Goal: Task Accomplishment & Management: Manage account settings

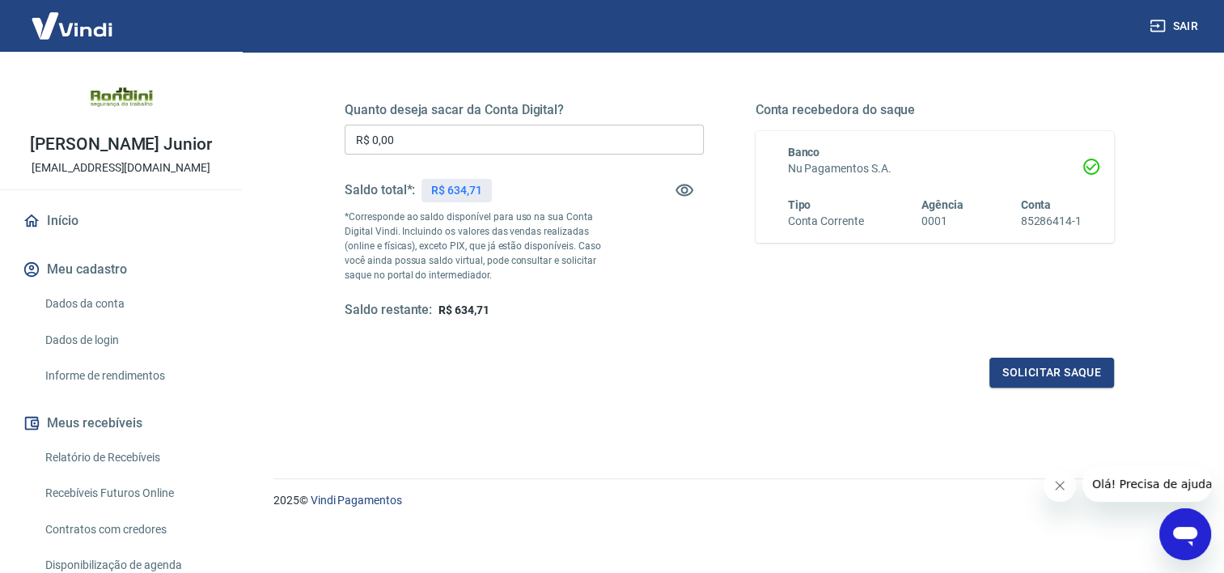
scroll to position [227, 0]
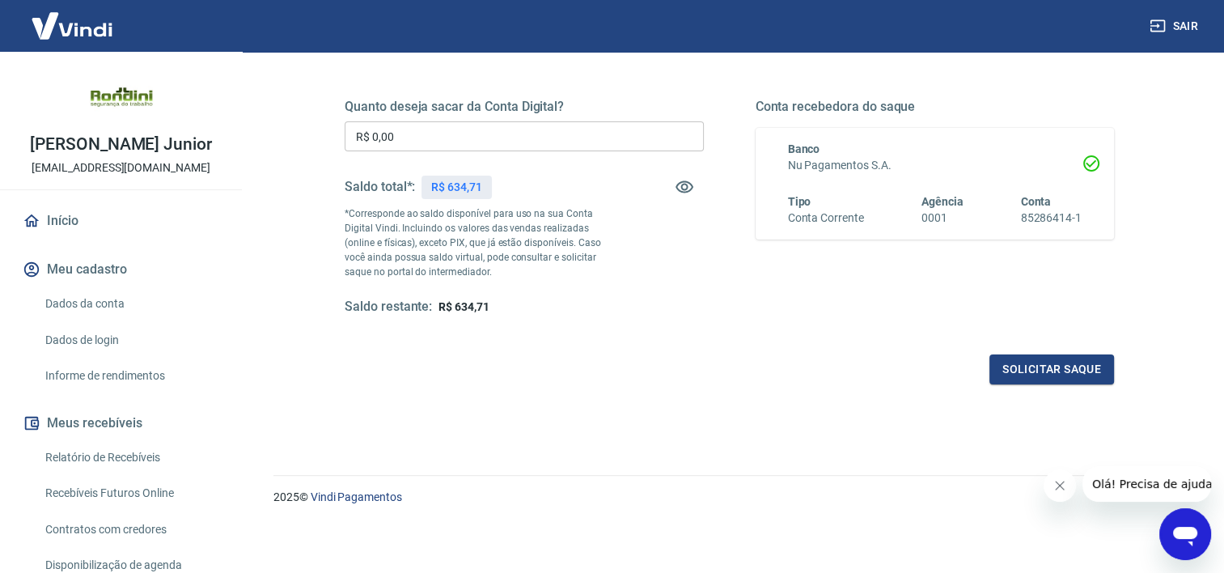
click at [508, 145] on input "R$ 0,00" at bounding box center [524, 136] width 359 height 30
type input "R$ 6,34"
click at [636, 357] on div "Solicitar saque" at bounding box center [730, 369] width 770 height 30
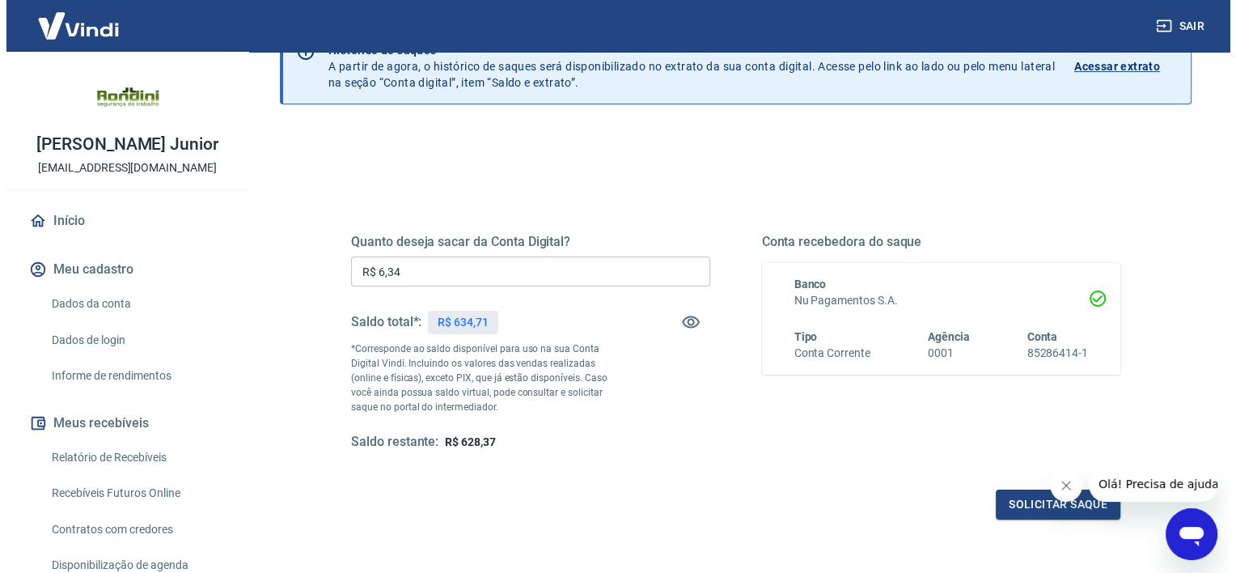
scroll to position [0, 0]
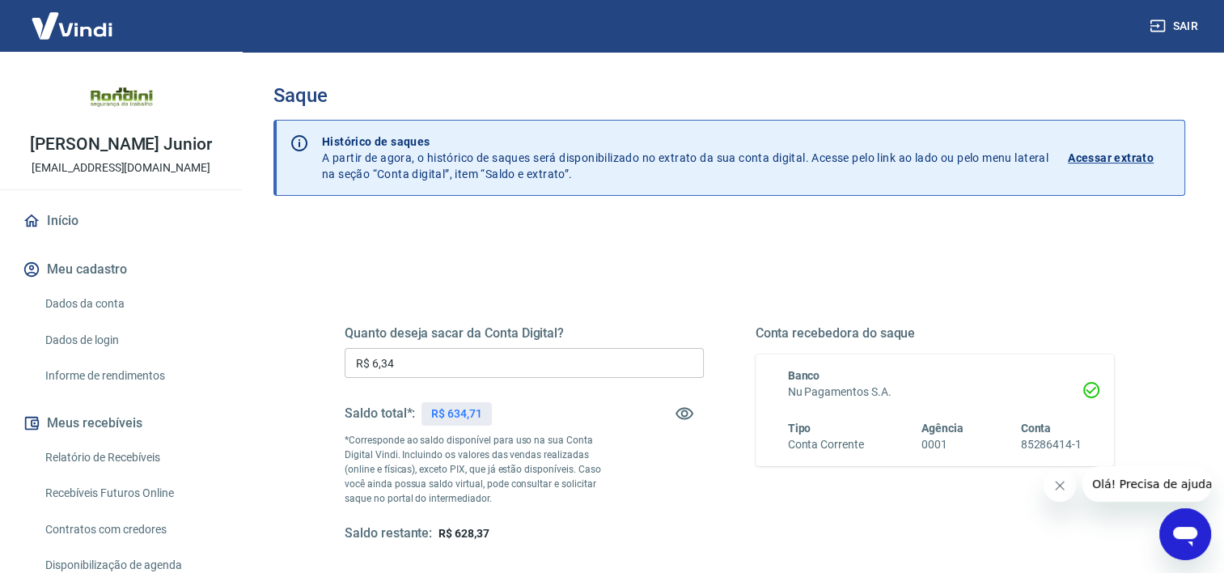
click at [93, 307] on link "Dados da conta" at bounding box center [131, 303] width 184 height 33
click at [558, 369] on input "R$ 0,00" at bounding box center [524, 363] width 359 height 30
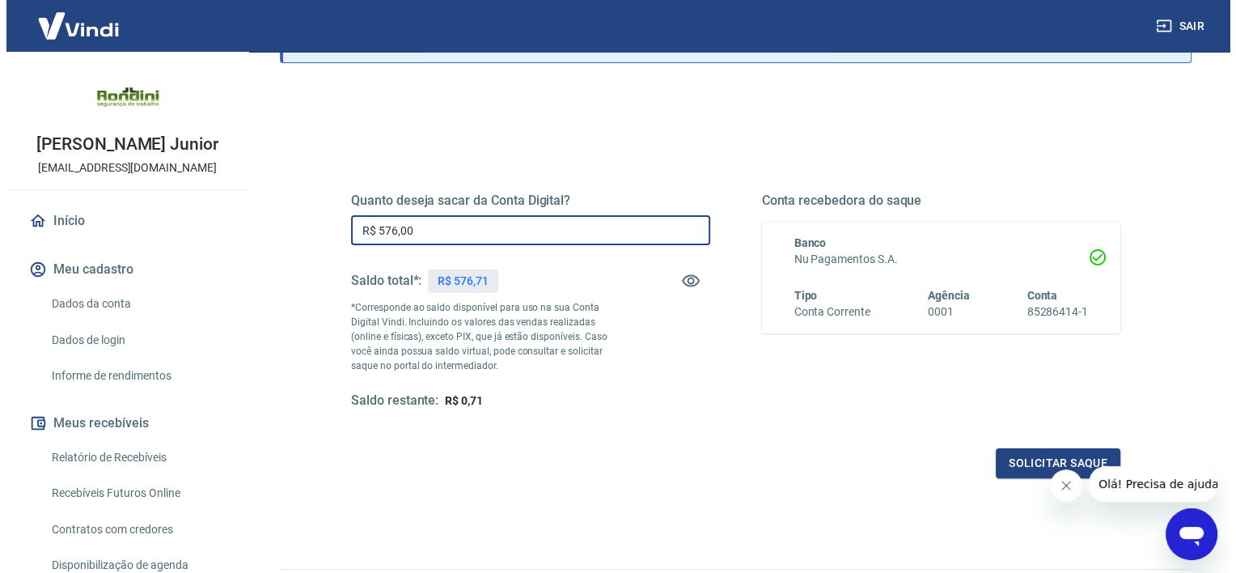
scroll to position [162, 0]
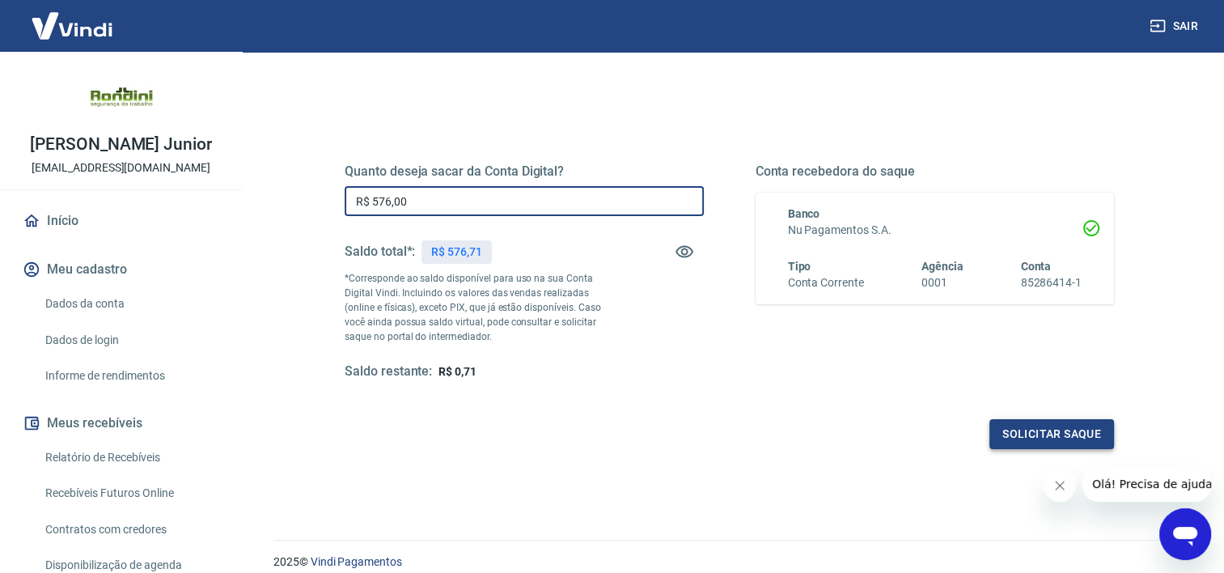
type input "R$ 576,00"
click at [1029, 430] on button "Solicitar saque" at bounding box center [1052, 434] width 125 height 30
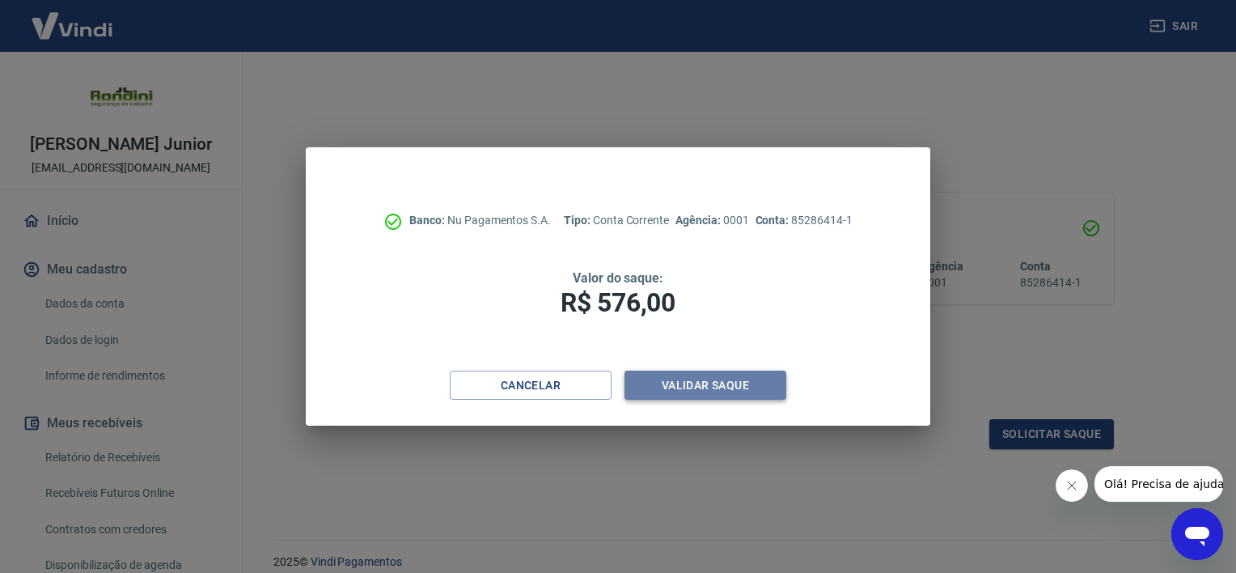
click at [725, 375] on button "Validar saque" at bounding box center [706, 386] width 162 height 30
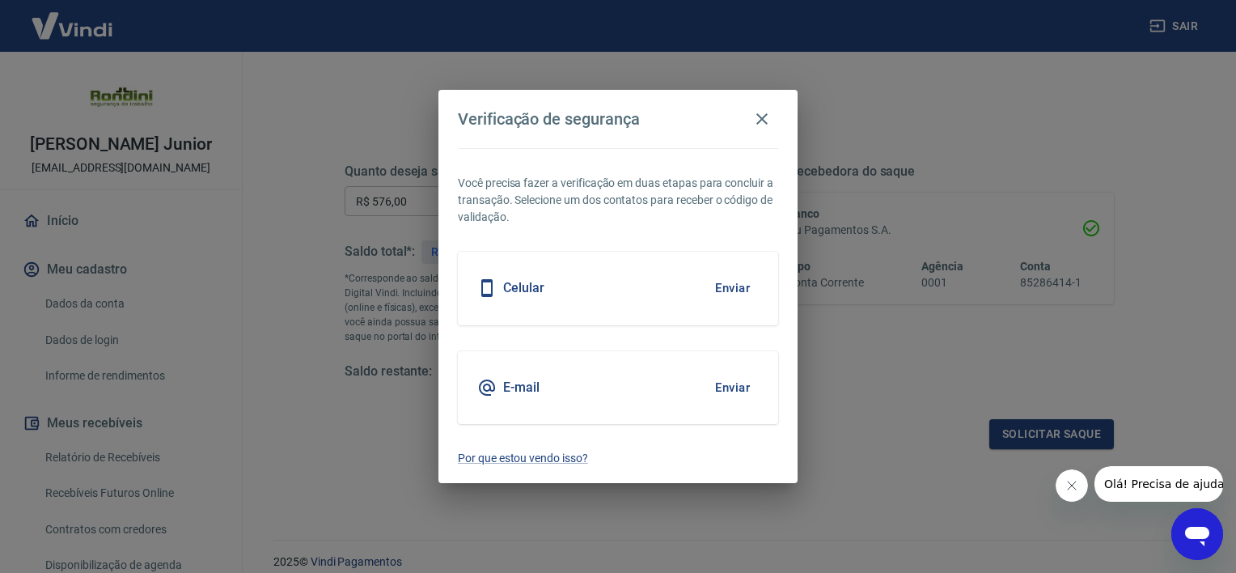
click at [672, 296] on div "Celular Enviar" at bounding box center [618, 288] width 320 height 73
click at [740, 291] on button "Enviar" at bounding box center [732, 288] width 53 height 34
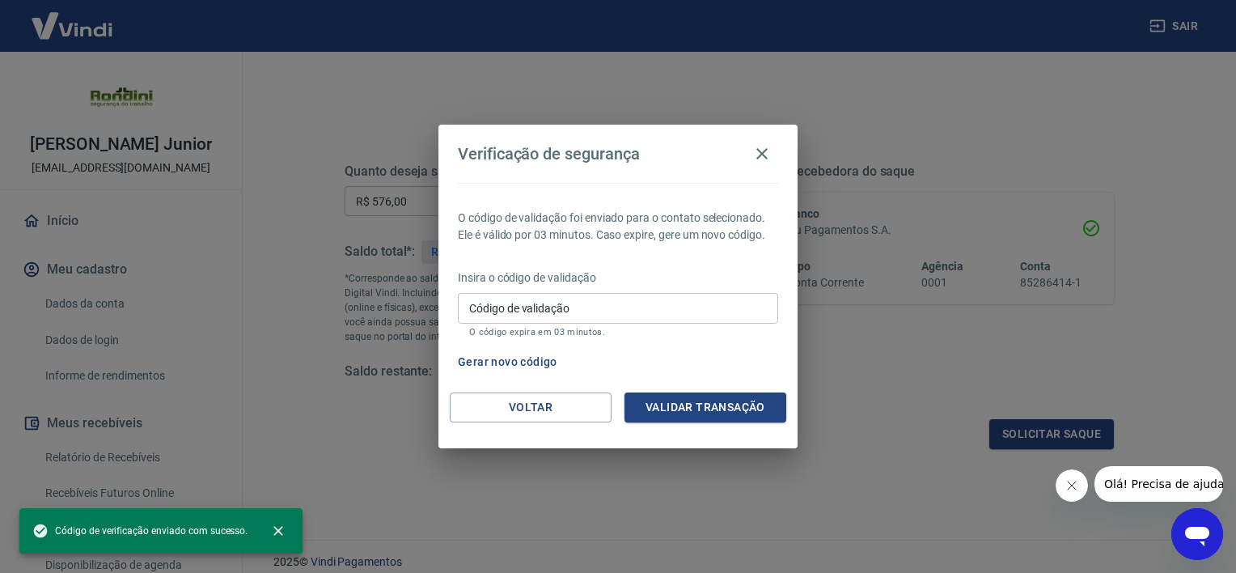
click at [724, 299] on input "Código de validação" at bounding box center [618, 308] width 320 height 30
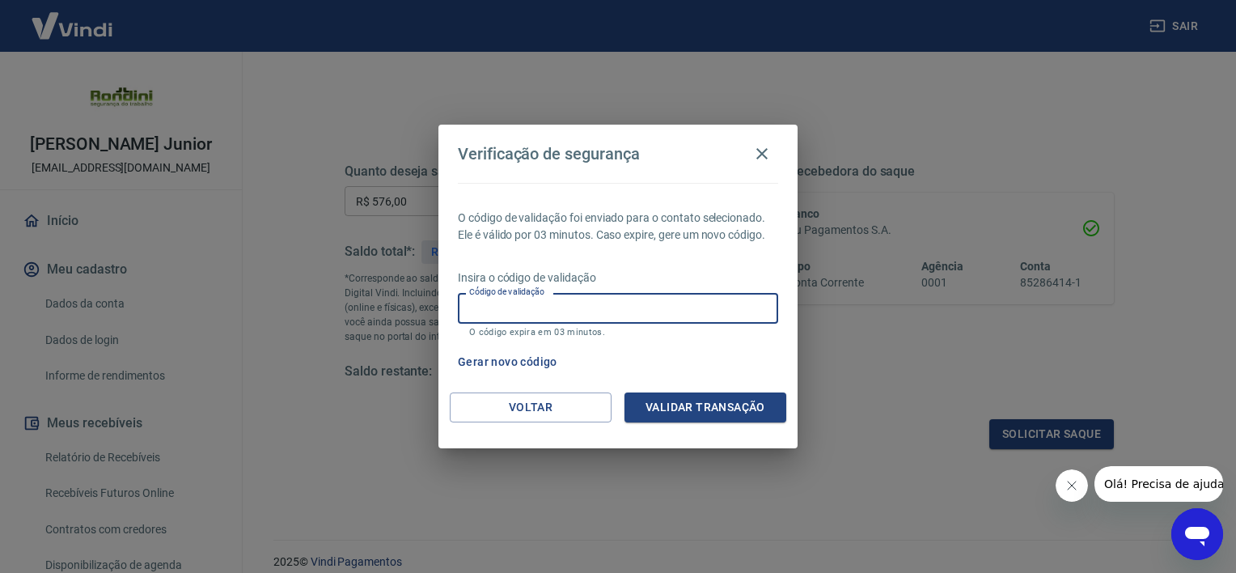
click at [531, 358] on button "Gerar novo código" at bounding box center [508, 362] width 112 height 30
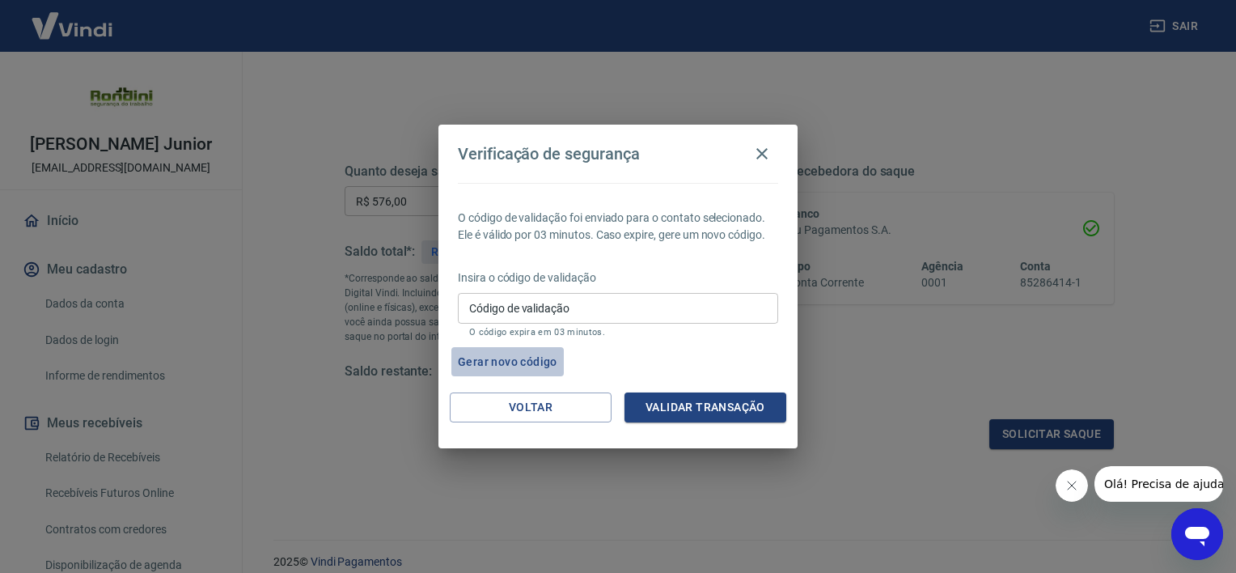
click at [521, 362] on button "Gerar novo código" at bounding box center [508, 362] width 112 height 30
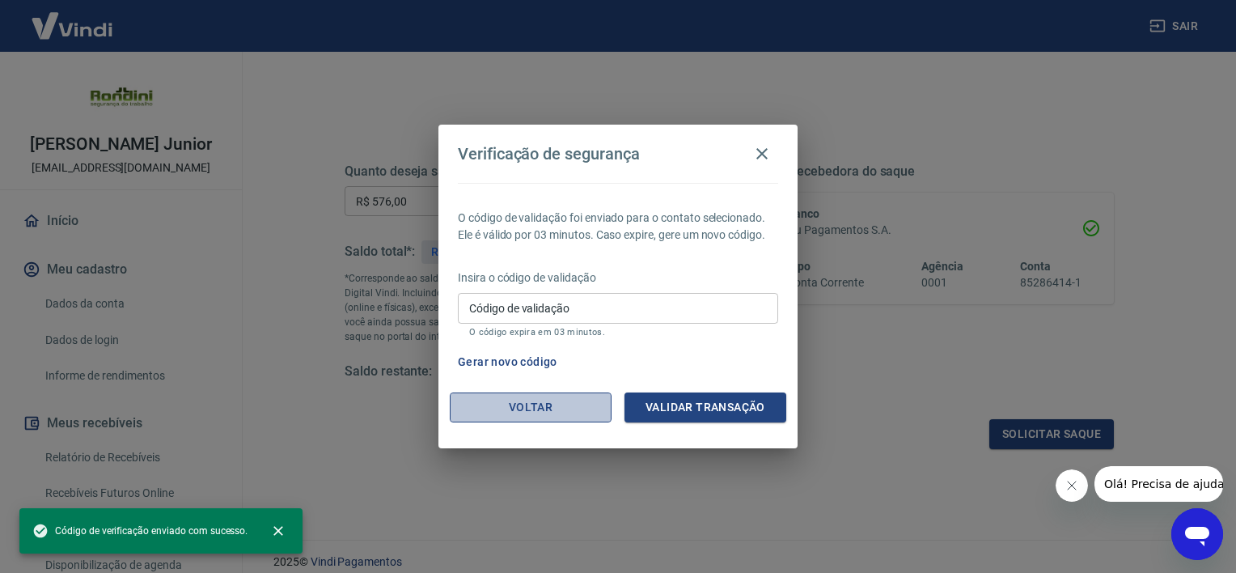
click at [536, 398] on button "Voltar" at bounding box center [531, 407] width 162 height 30
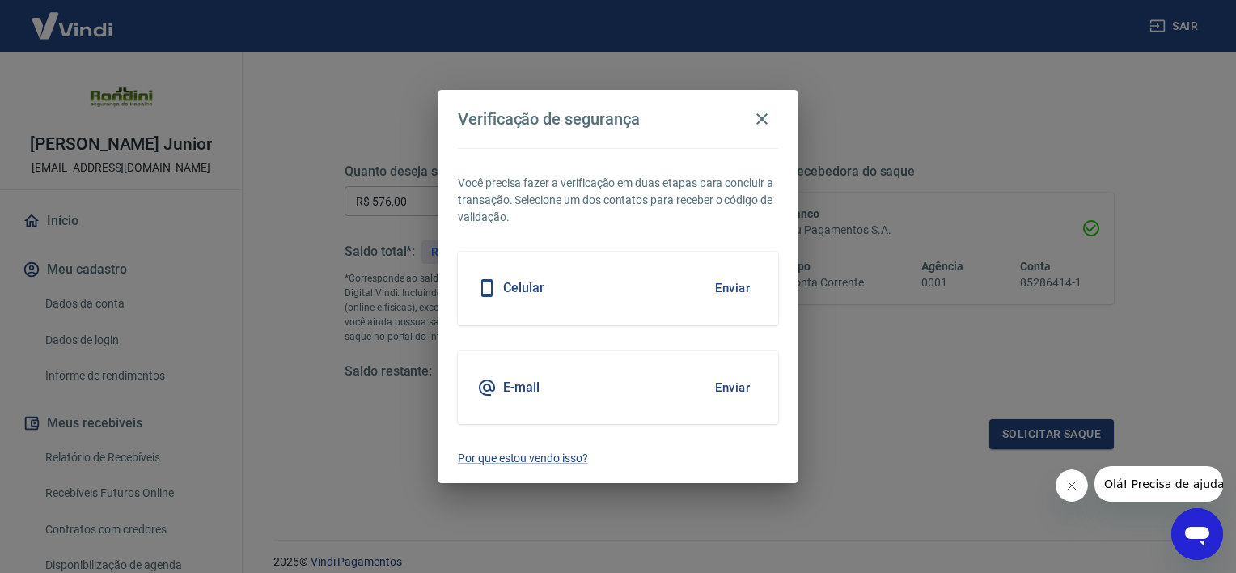
click at [733, 385] on button "Enviar" at bounding box center [732, 388] width 53 height 34
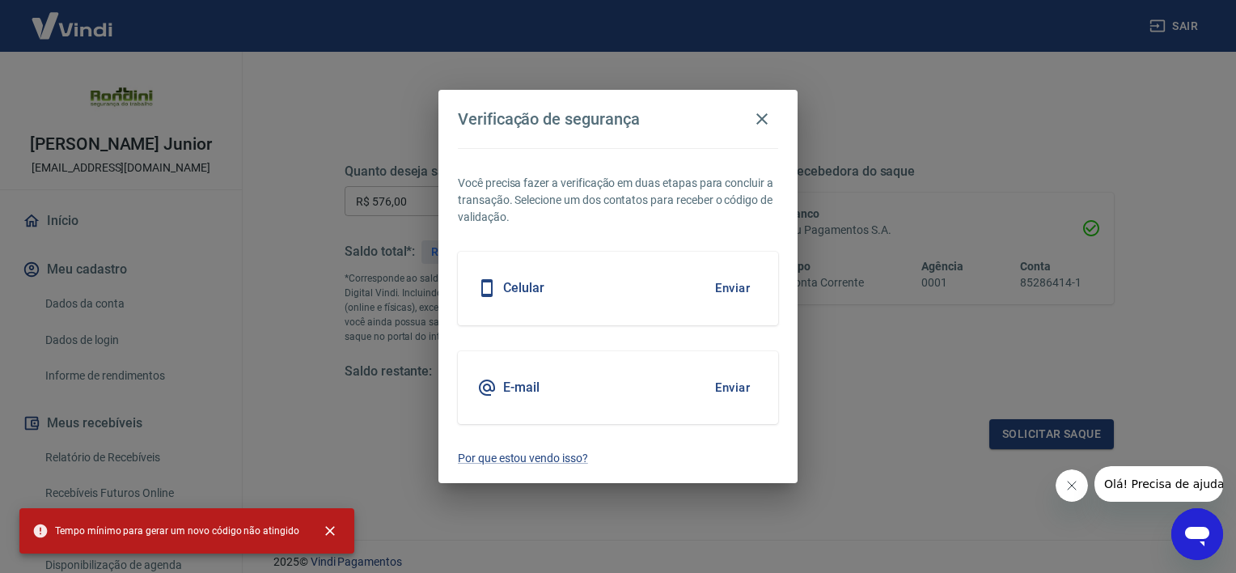
click at [589, 399] on div "E-mail Enviar" at bounding box center [618, 387] width 320 height 73
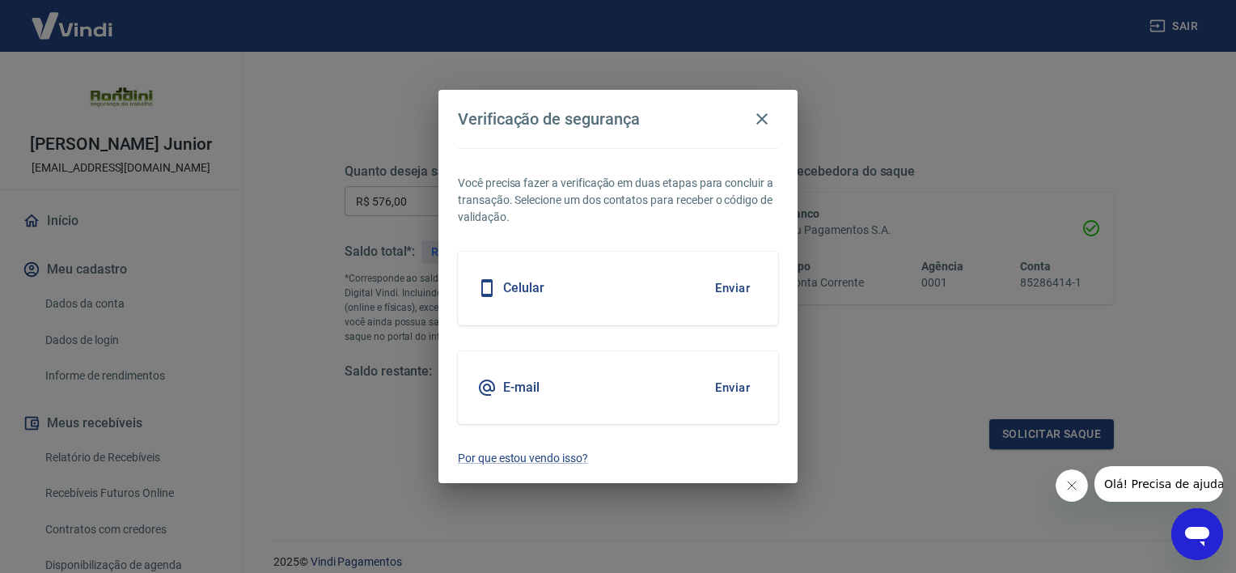
click at [604, 398] on div "E-mail Enviar" at bounding box center [618, 387] width 320 height 73
click at [735, 384] on button "Enviar" at bounding box center [732, 388] width 53 height 34
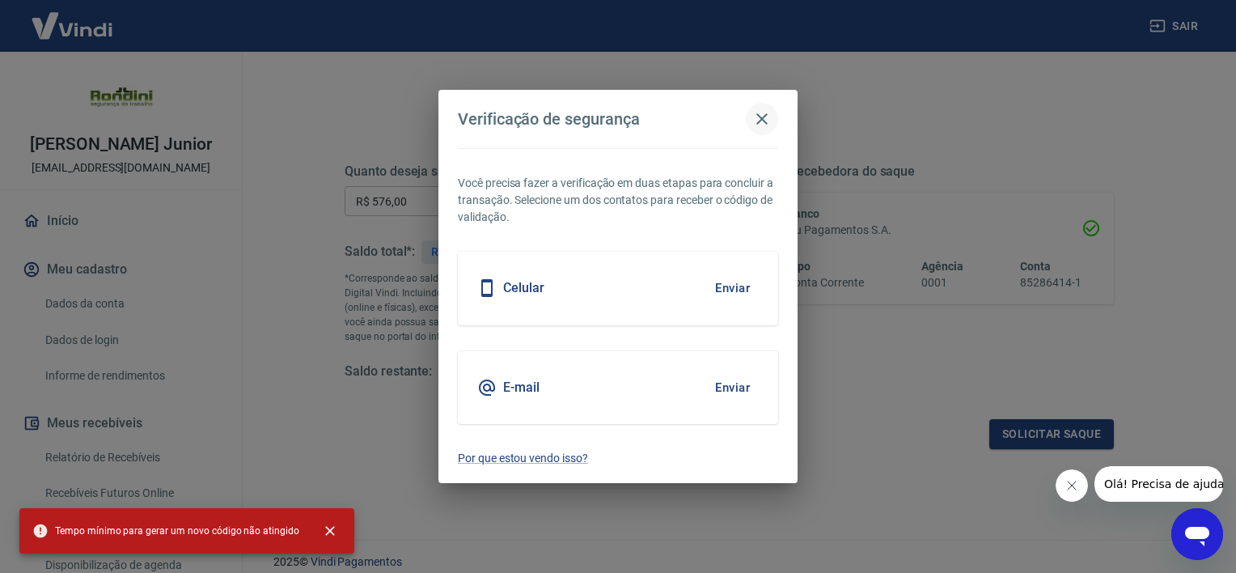
click at [764, 117] on icon "button" at bounding box center [762, 118] width 11 height 11
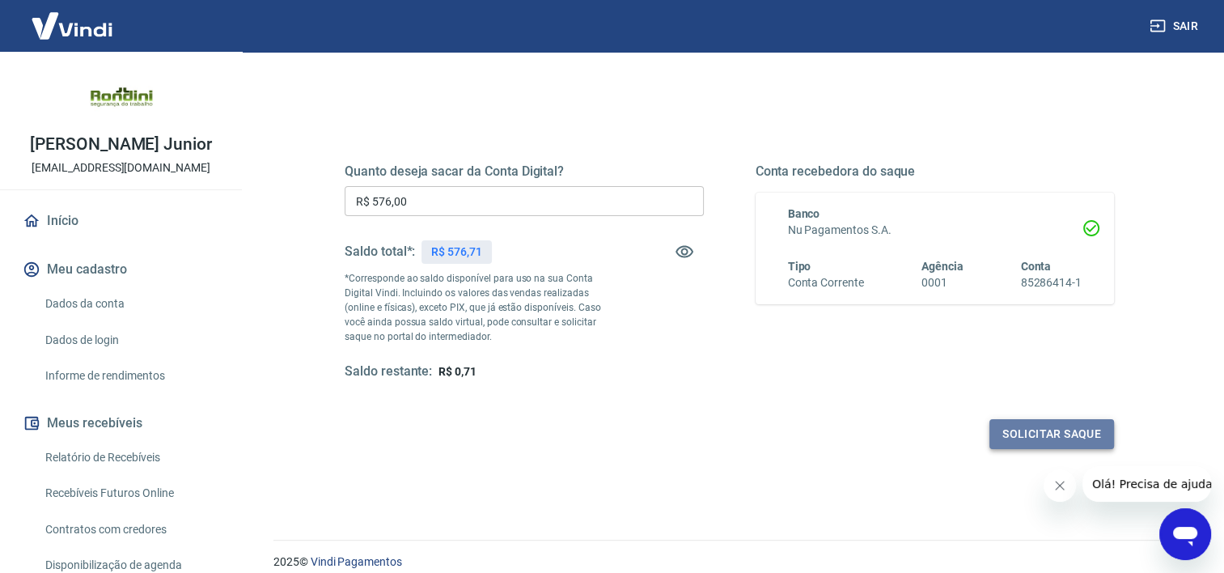
click at [1038, 426] on button "Solicitar saque" at bounding box center [1052, 434] width 125 height 30
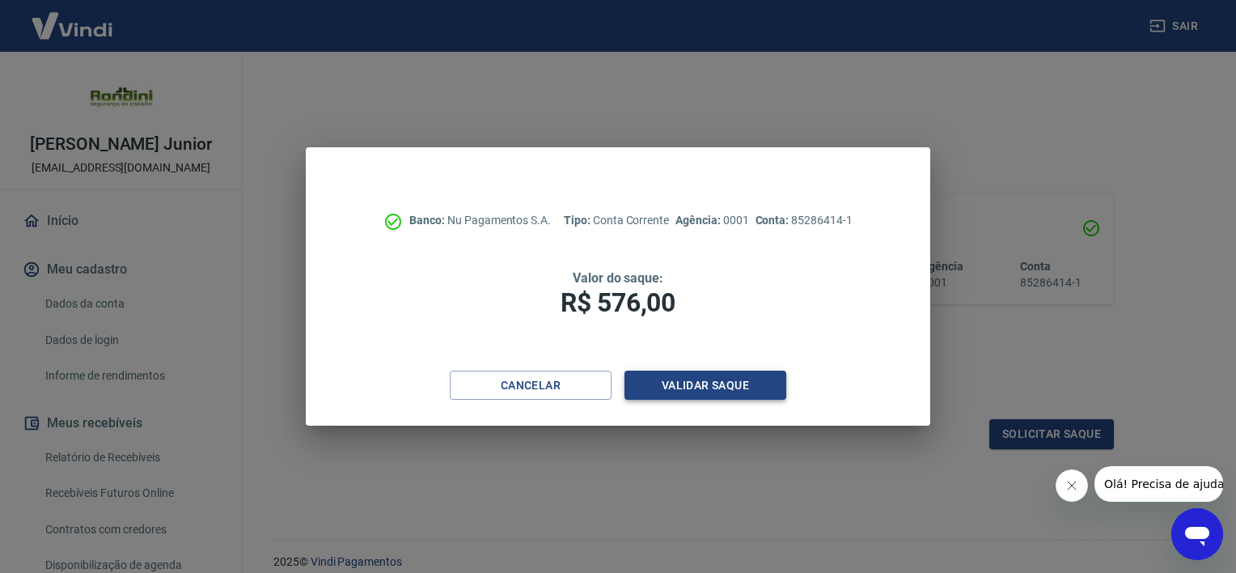
click at [744, 388] on button "Validar saque" at bounding box center [706, 386] width 162 height 30
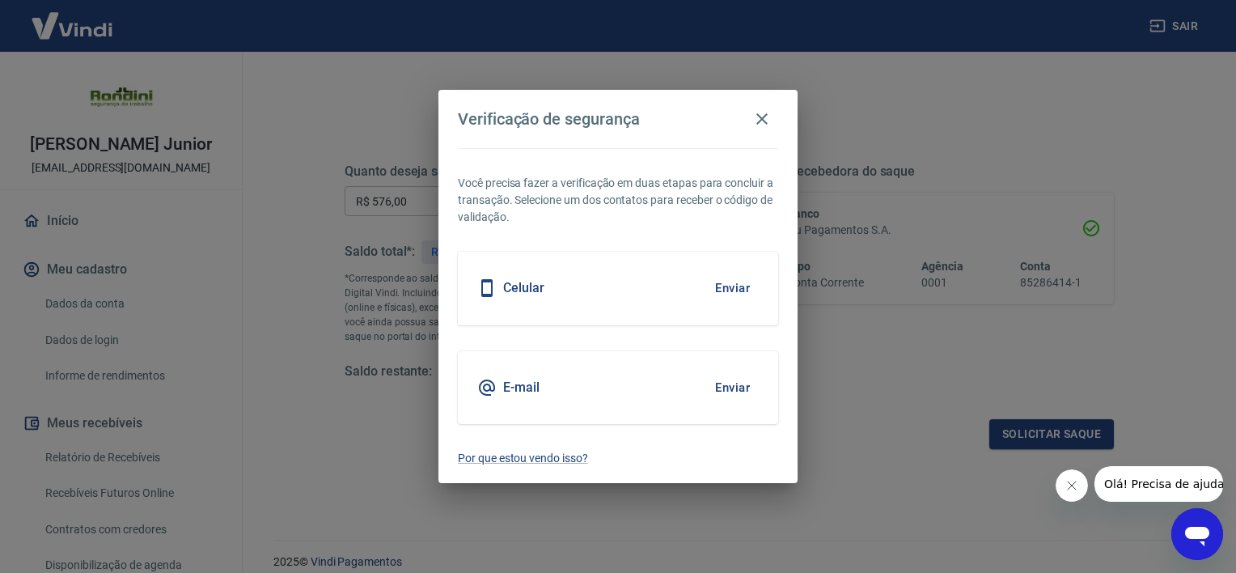
click at [748, 382] on button "Enviar" at bounding box center [732, 388] width 53 height 34
click at [744, 389] on button "Enviar" at bounding box center [732, 388] width 53 height 34
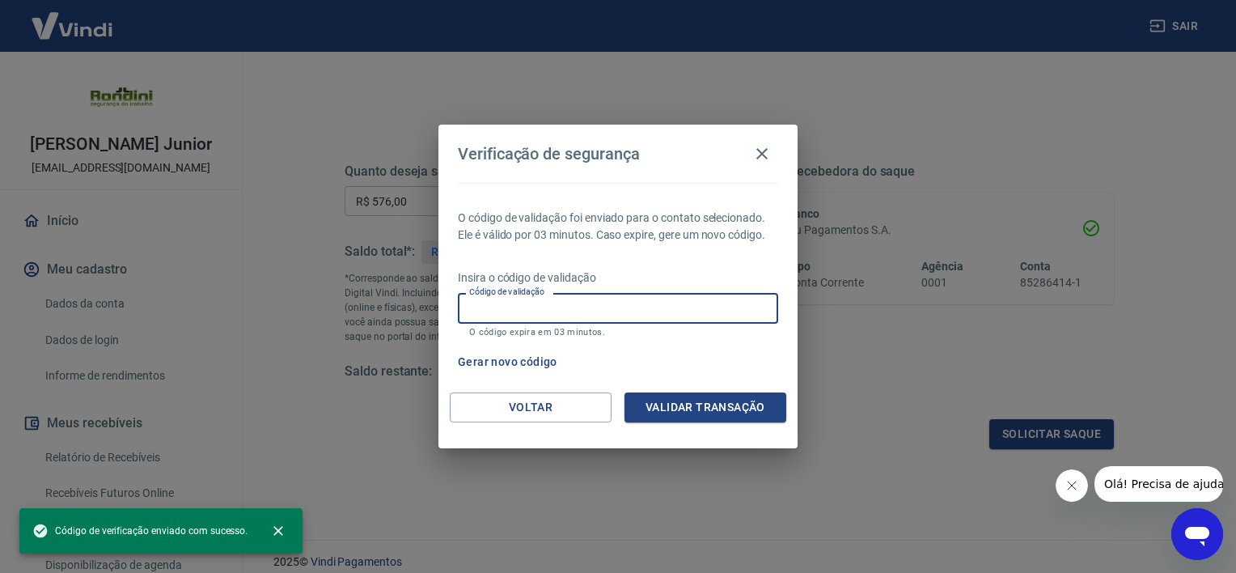
click at [666, 304] on input "Código de validação" at bounding box center [618, 308] width 320 height 30
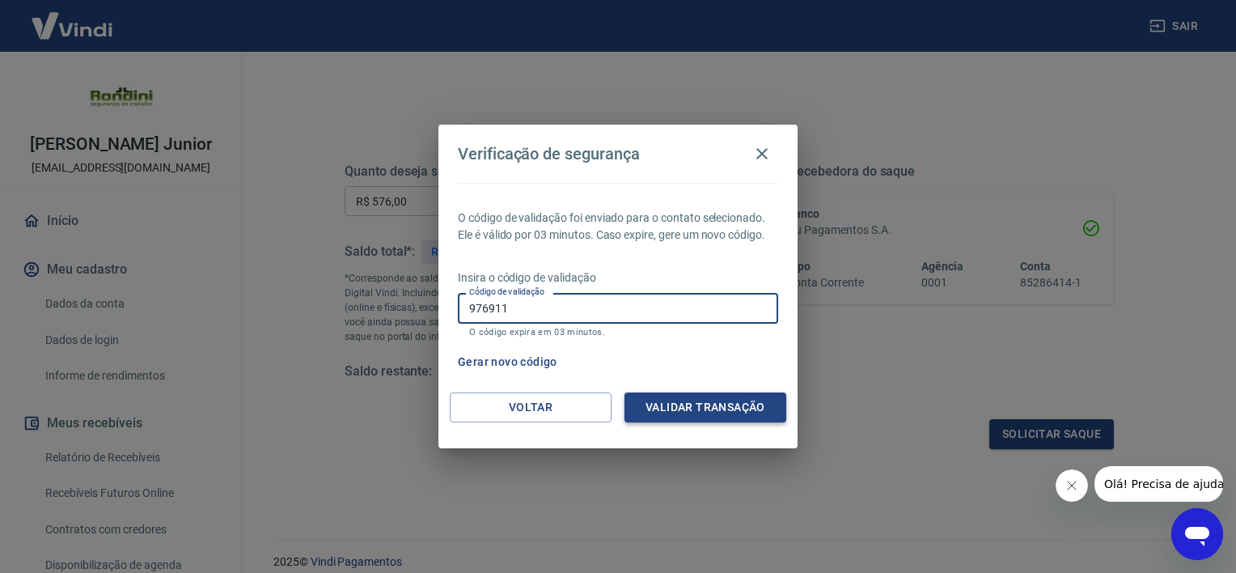
type input "976911"
click at [748, 405] on button "Validar transação" at bounding box center [706, 407] width 162 height 30
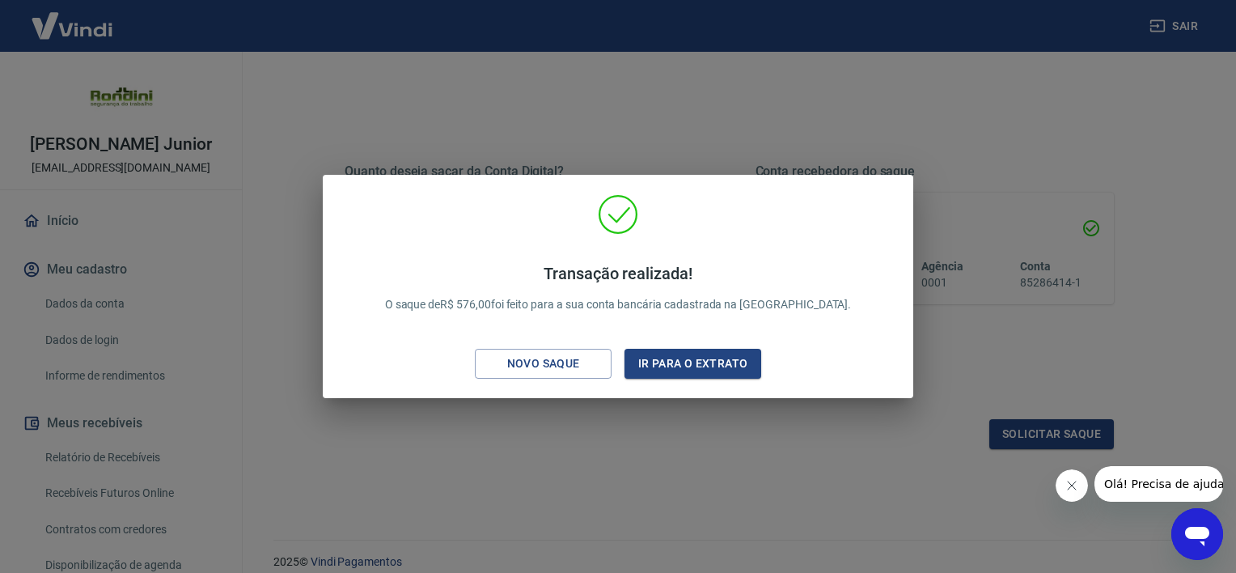
click at [545, 100] on div "Transação realizada! O saque de R$ 576,00 foi feito para a sua conta bancária c…" at bounding box center [618, 286] width 1236 height 573
